Goal: Communication & Community: Participate in discussion

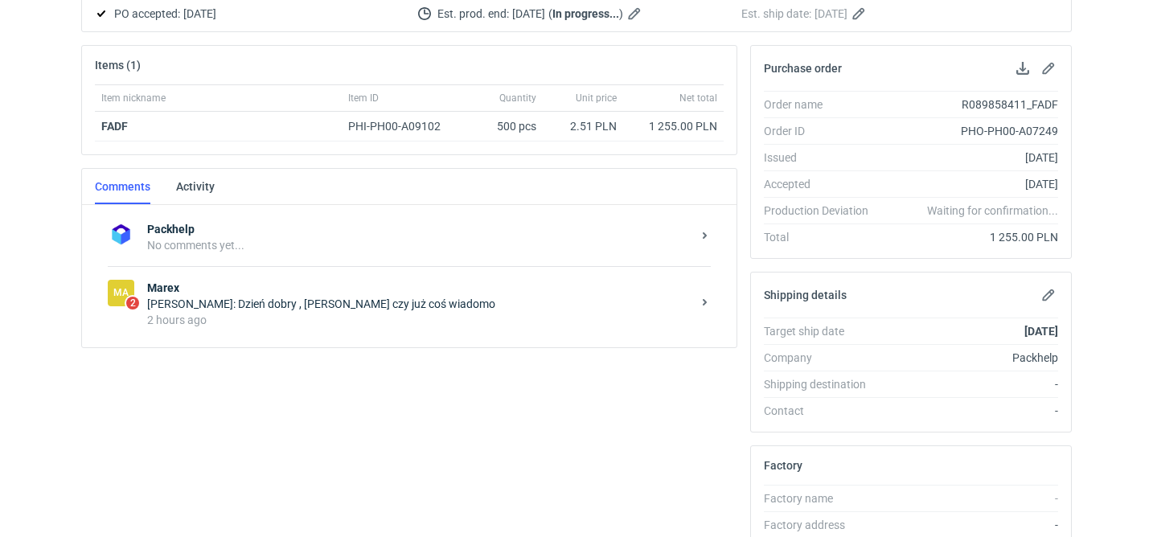
click at [315, 322] on div "2 hours ago" at bounding box center [419, 320] width 544 height 16
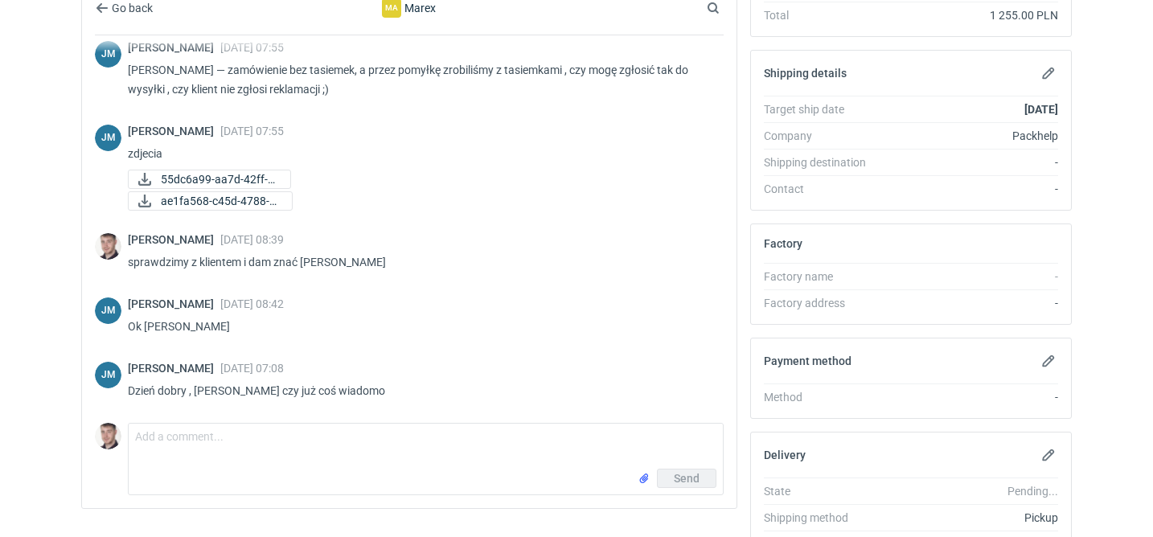
scroll to position [262, 0]
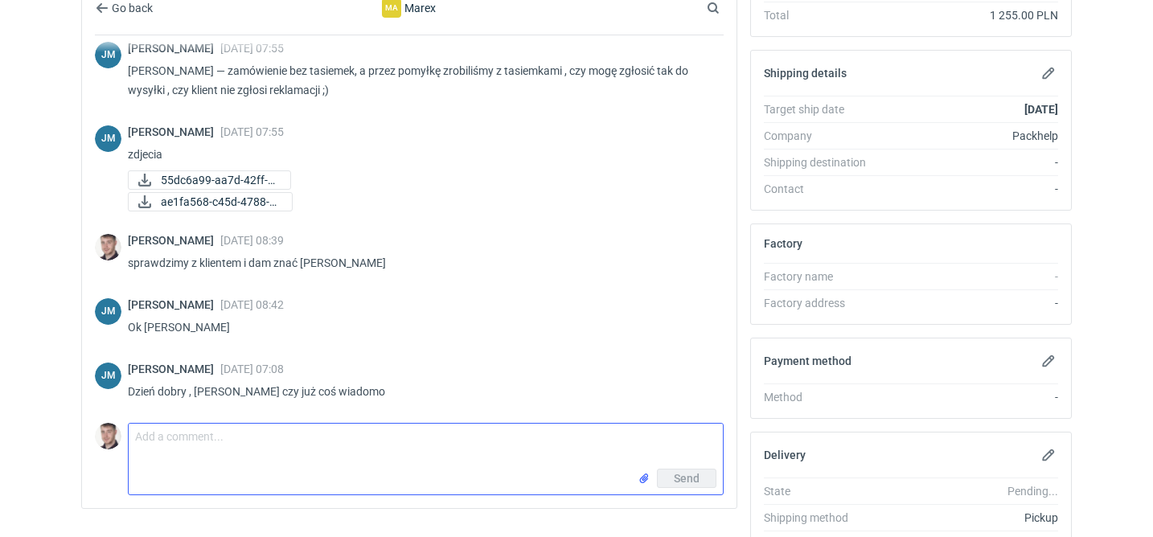
click at [222, 449] on textarea "Comment message" at bounding box center [426, 446] width 594 height 45
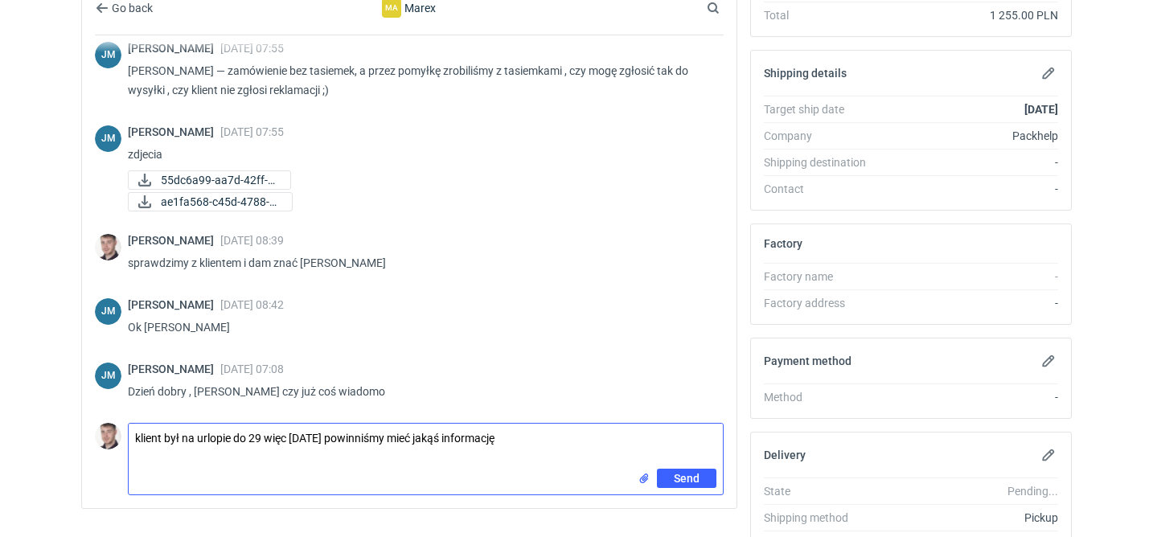
type textarea "klient był na urlopie do 29 więc [DATE] powinniśmy mieć jakąś informację"
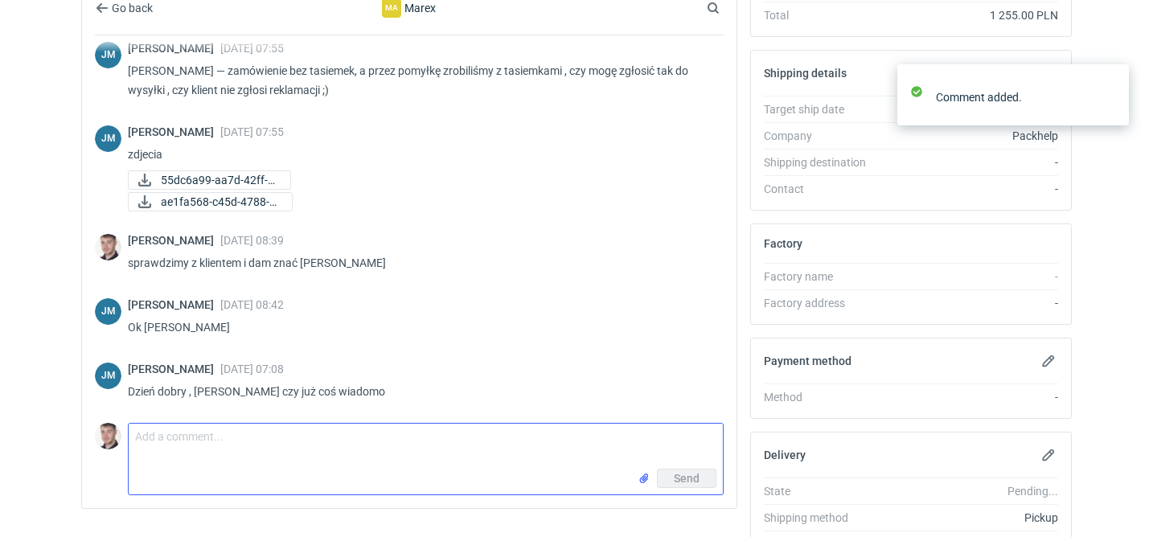
scroll to position [333, 0]
